Goal: Information Seeking & Learning: Learn about a topic

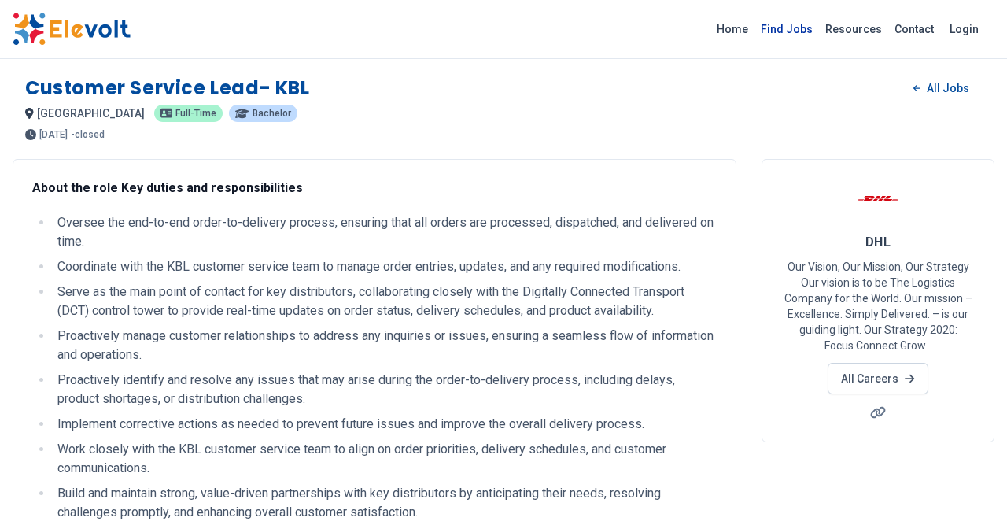
click at [808, 35] on link "Find Jobs" at bounding box center [787, 29] width 65 height 25
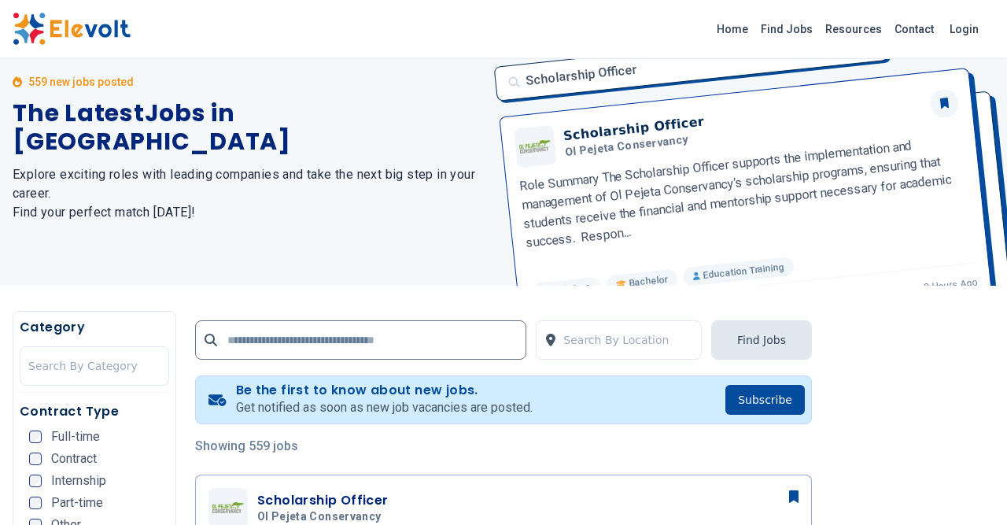
scroll to position [164, 0]
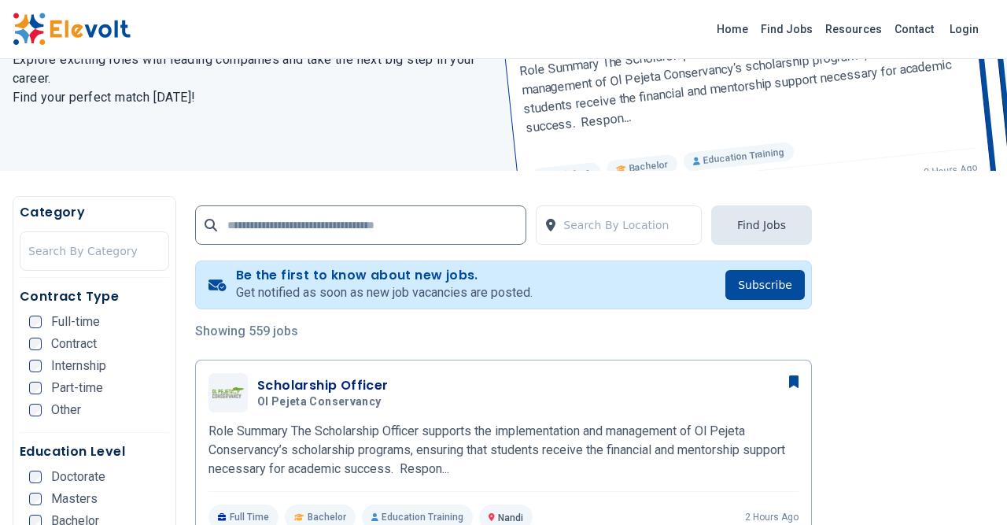
click at [29, 312] on div "Contract Type Full-time Contract Internship Part-time Other" at bounding box center [95, 360] width 150 height 146
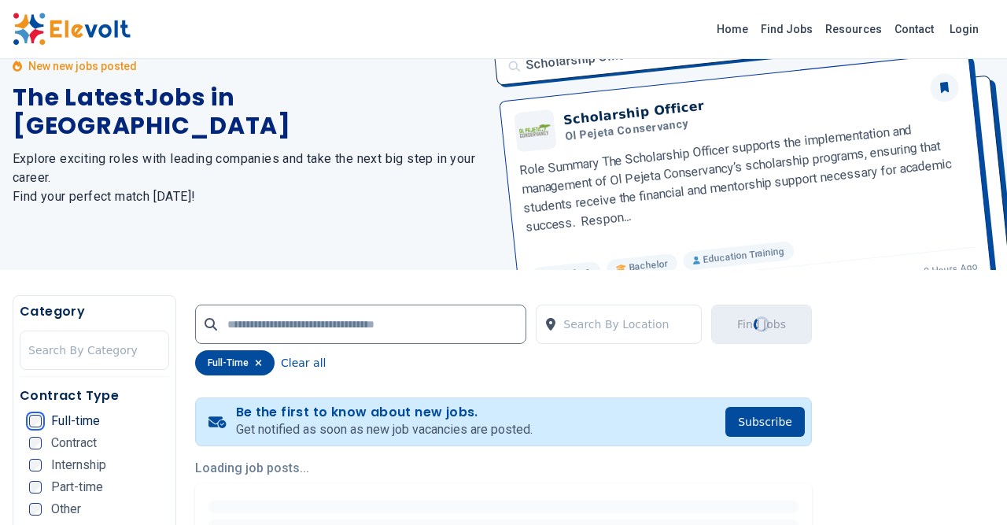
scroll to position [327, 0]
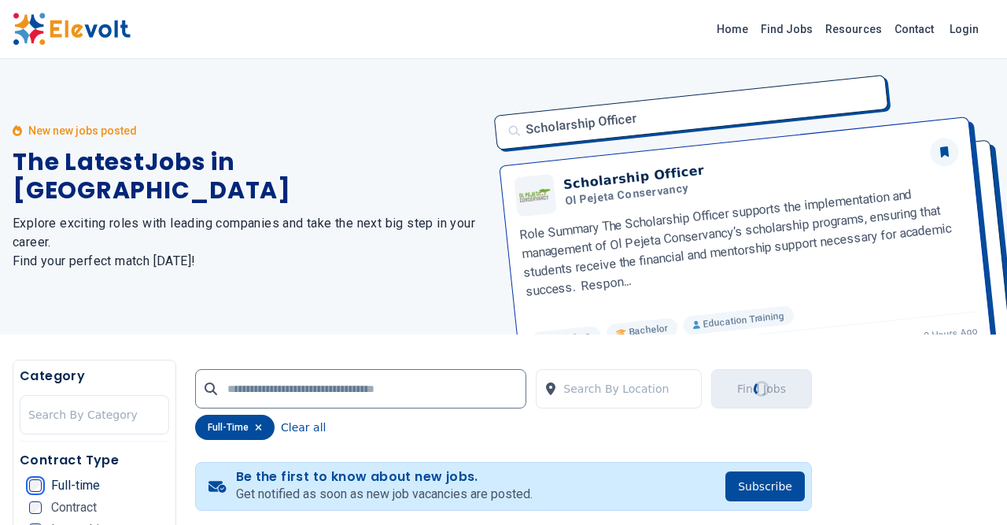
scroll to position [409, 0]
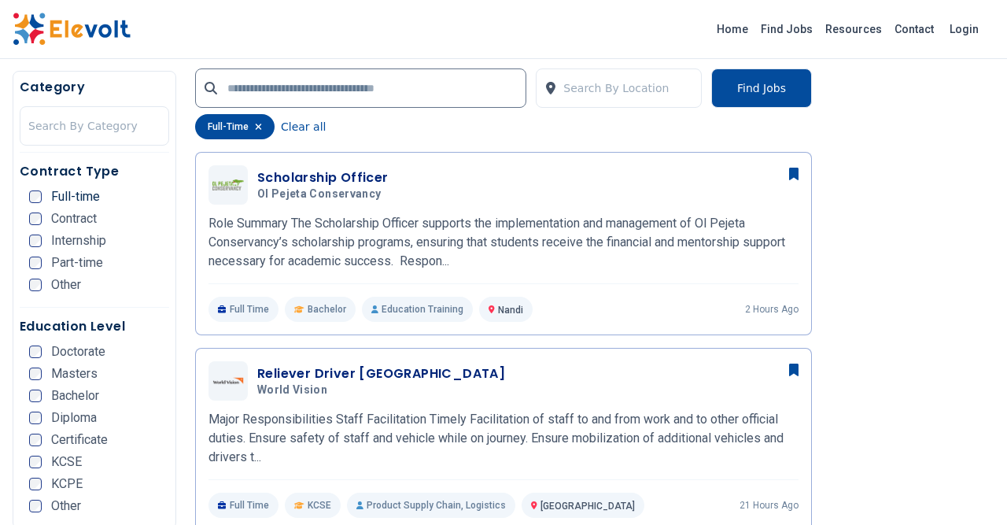
click at [42, 371] on div "Masters" at bounding box center [63, 374] width 68 height 13
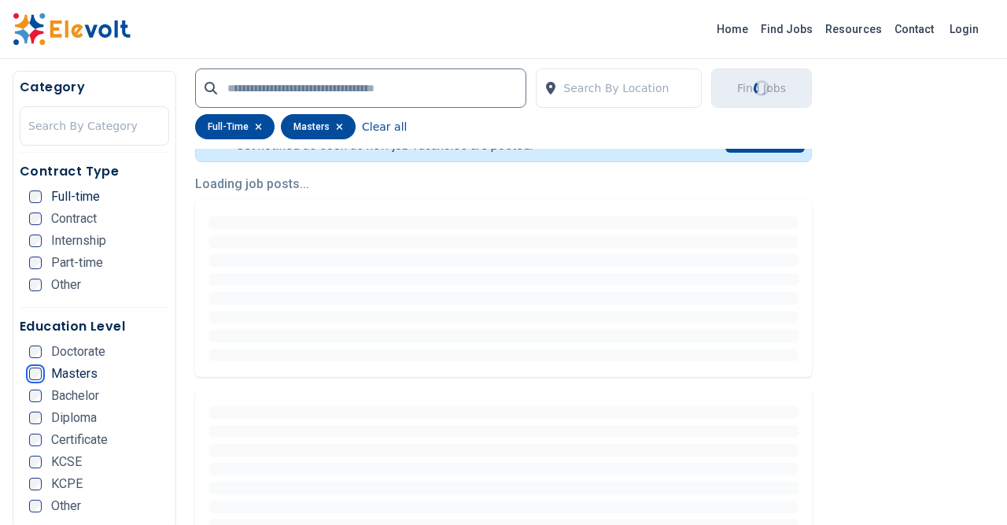
scroll to position [411, 0]
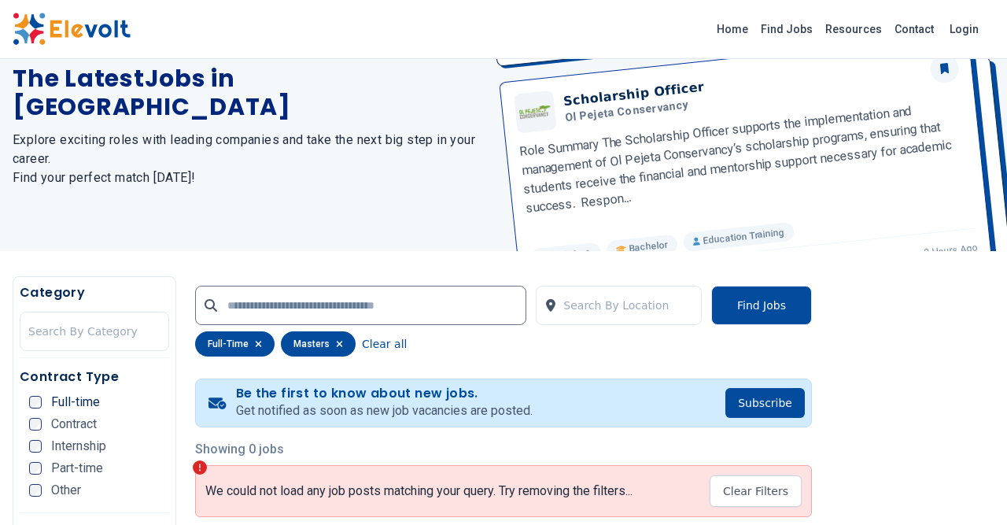
scroll to position [82, 0]
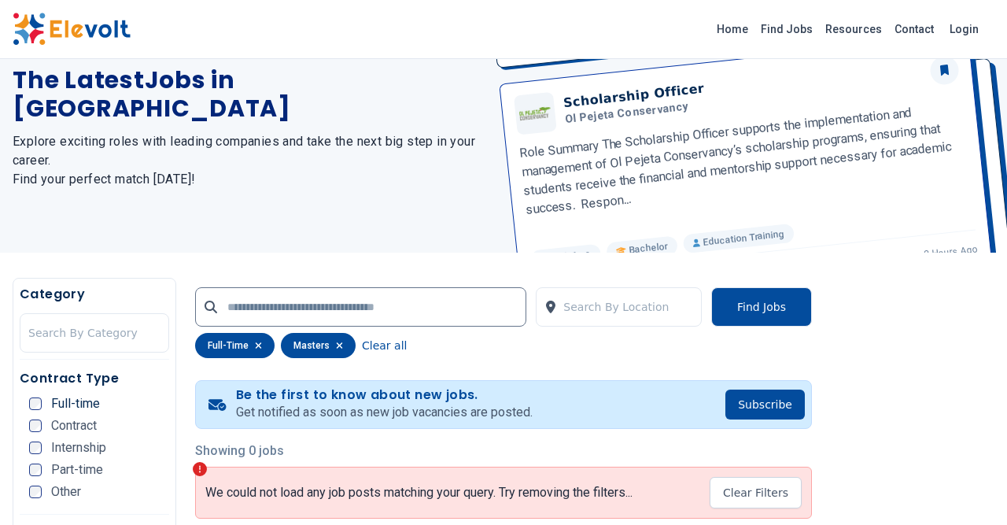
click at [333, 339] on div "masters" at bounding box center [318, 345] width 75 height 25
click at [336, 341] on icon "button" at bounding box center [339, 345] width 7 height 9
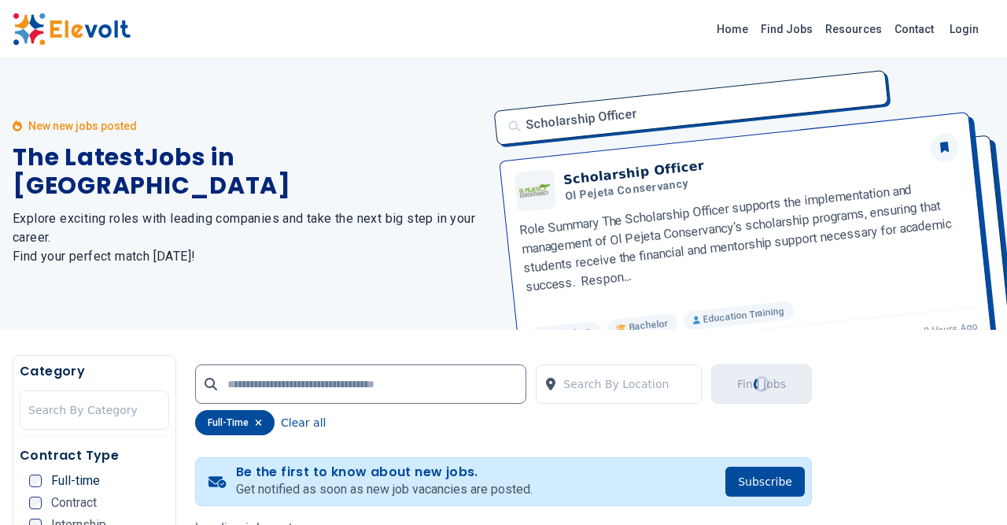
scroll to position [409, 0]
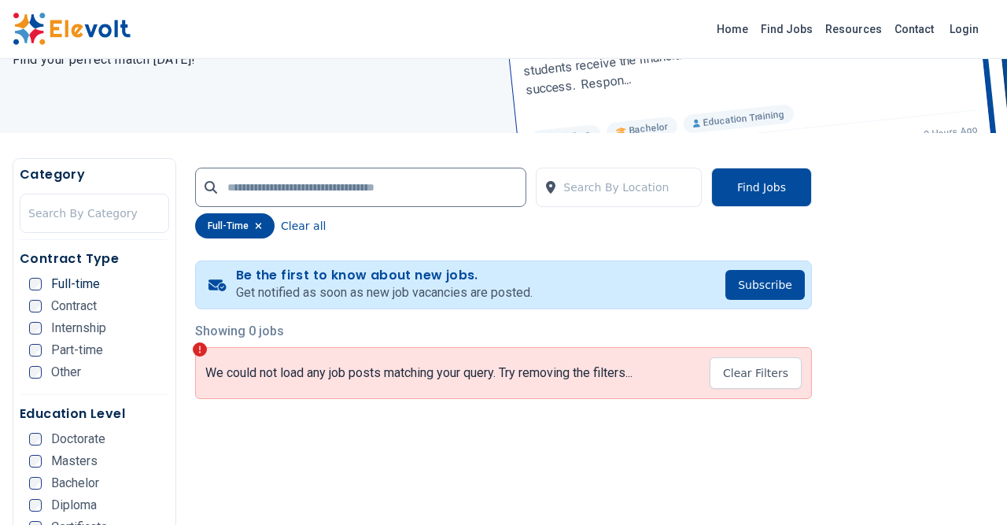
scroll to position [82, 0]
